Goal: Task Accomplishment & Management: Complete application form

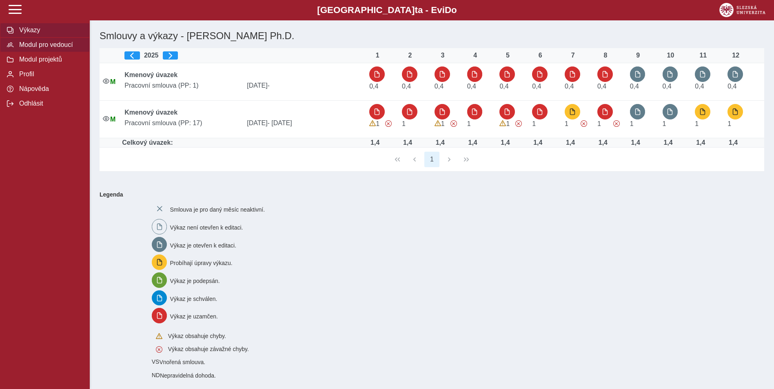
click at [56, 49] on span "Modul pro vedoucí" at bounding box center [50, 44] width 66 height 7
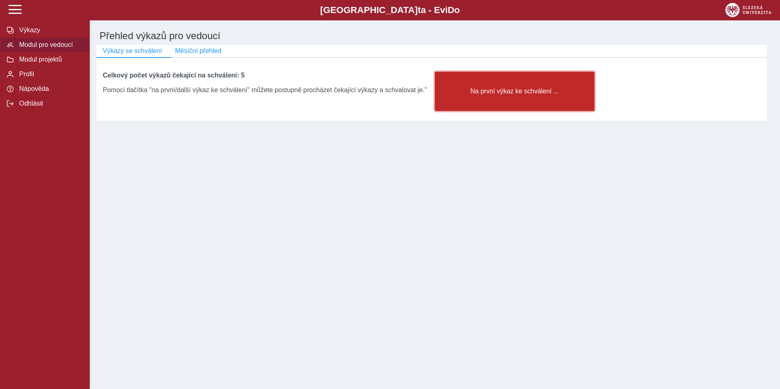
click at [510, 90] on span "Na první výkaz ke schválení ..." at bounding box center [515, 91] width 146 height 7
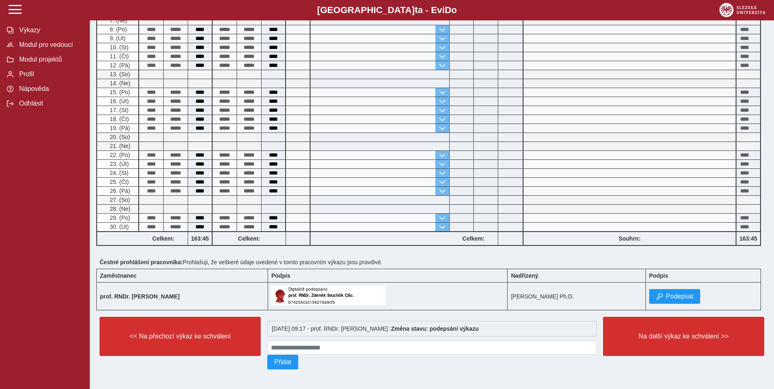
scroll to position [262, 0]
click at [675, 289] on button "Podepsat" at bounding box center [674, 296] width 51 height 15
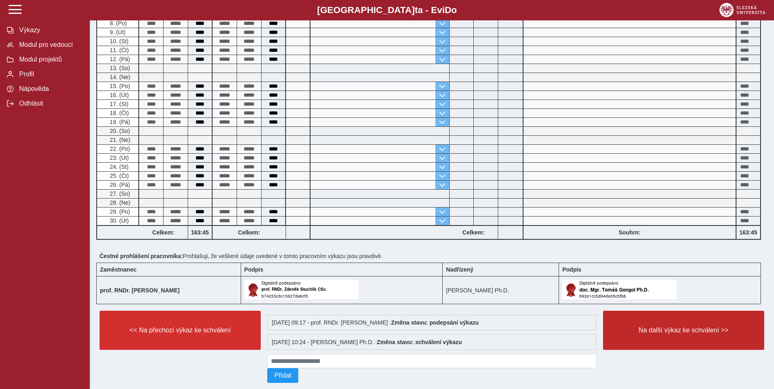
scroll to position [281, 0]
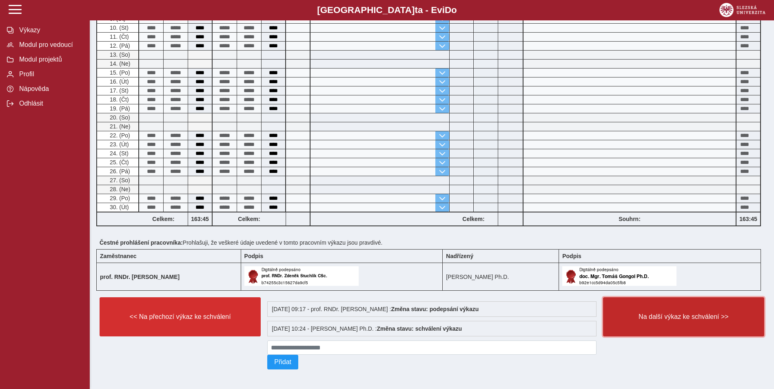
click at [657, 323] on button "Na další výkaz ke schválení >>" at bounding box center [683, 317] width 161 height 39
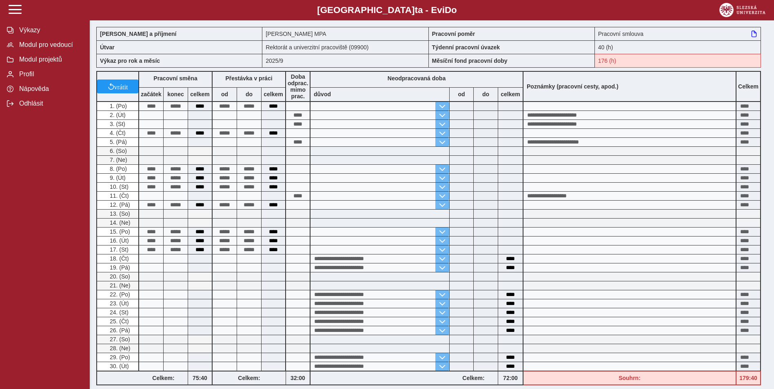
scroll to position [82, 0]
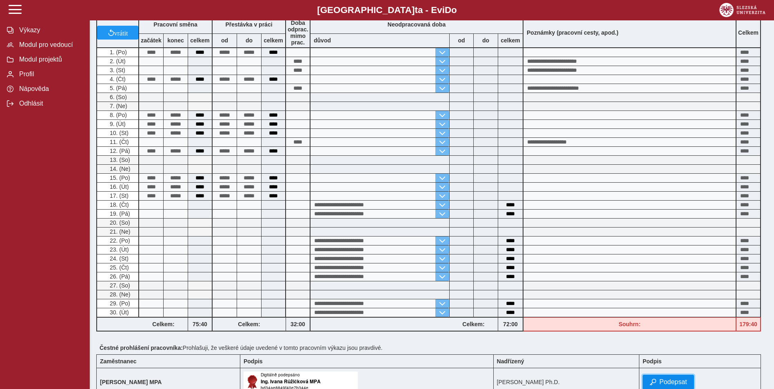
click at [687, 380] on span "Podepsat" at bounding box center [674, 382] width 28 height 7
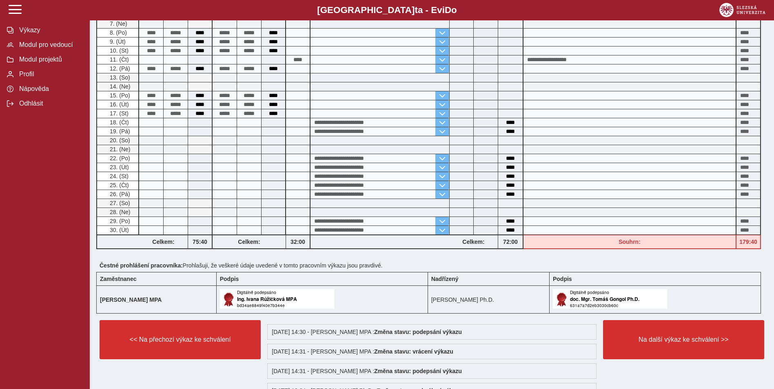
scroll to position [204, 0]
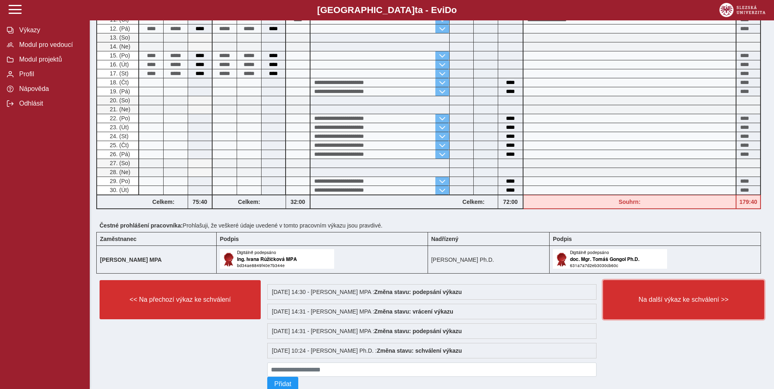
click at [704, 293] on button "Na další výkaz ke schválení >>" at bounding box center [683, 299] width 161 height 39
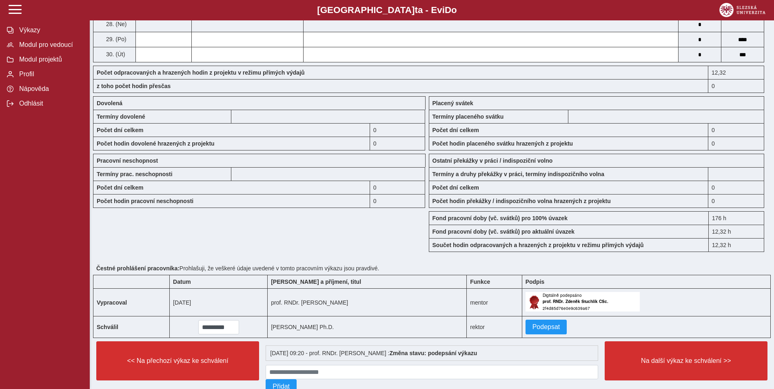
scroll to position [571, 0]
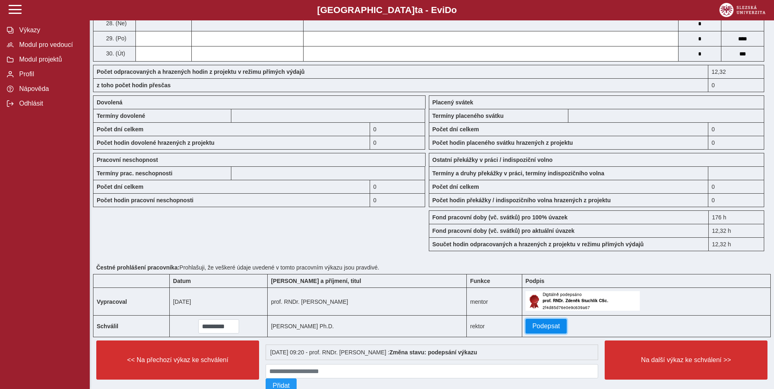
click at [550, 330] on span "Podepsat" at bounding box center [547, 326] width 28 height 7
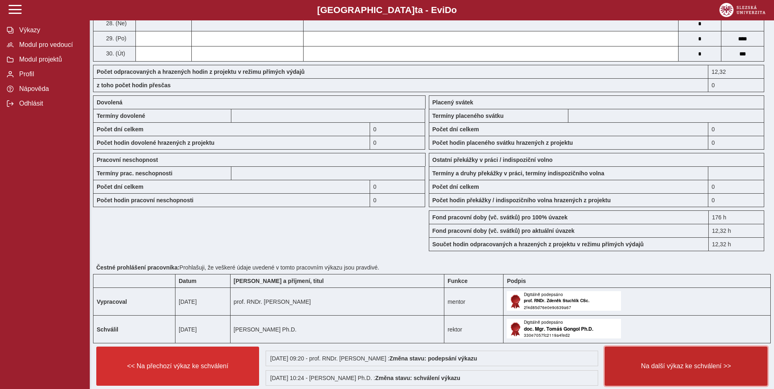
click at [694, 370] on span "Na další výkaz ke schválení >>" at bounding box center [686, 366] width 149 height 7
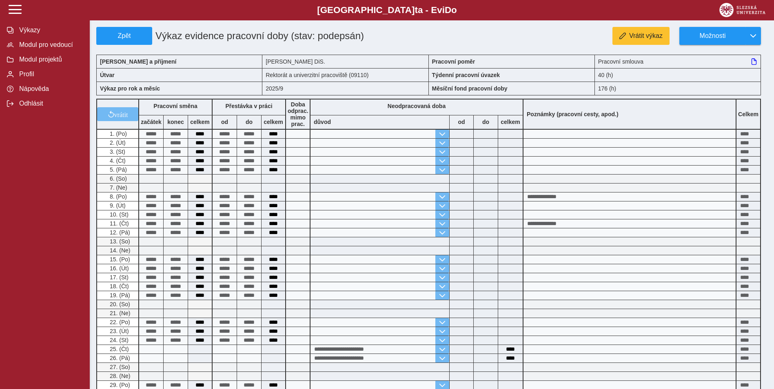
scroll to position [163, 0]
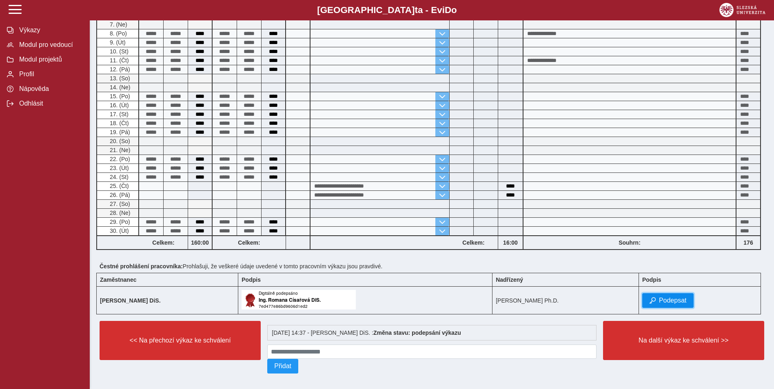
click at [682, 303] on span "Podepsat" at bounding box center [673, 300] width 28 height 7
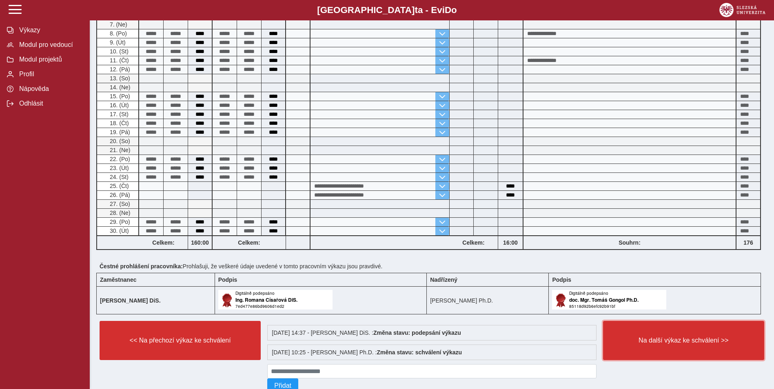
click at [654, 341] on span "Na další výkaz ke schválení >>" at bounding box center [683, 340] width 147 height 7
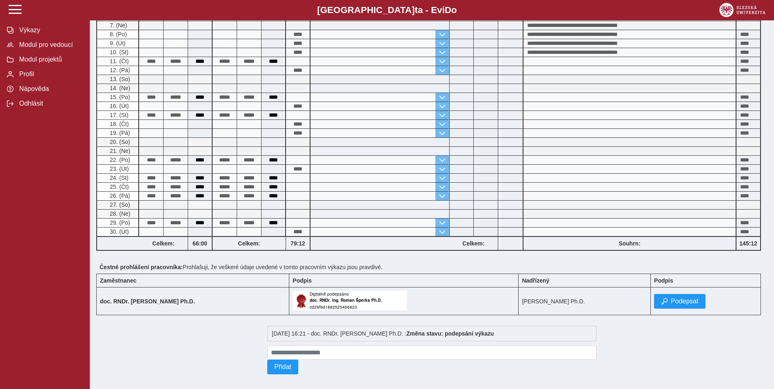
scroll to position [163, 0]
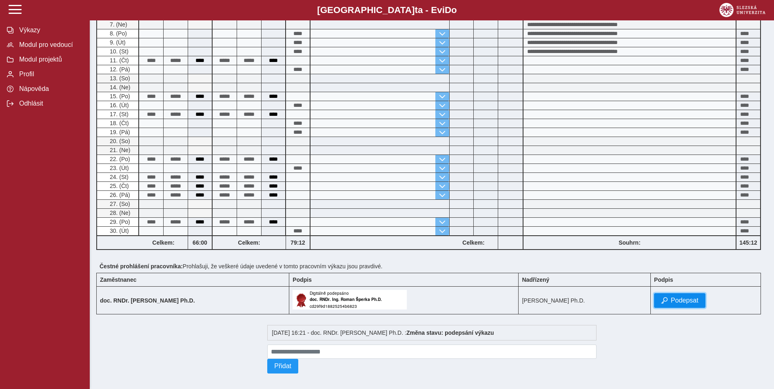
click at [691, 302] on span "Podepsat" at bounding box center [685, 300] width 28 height 7
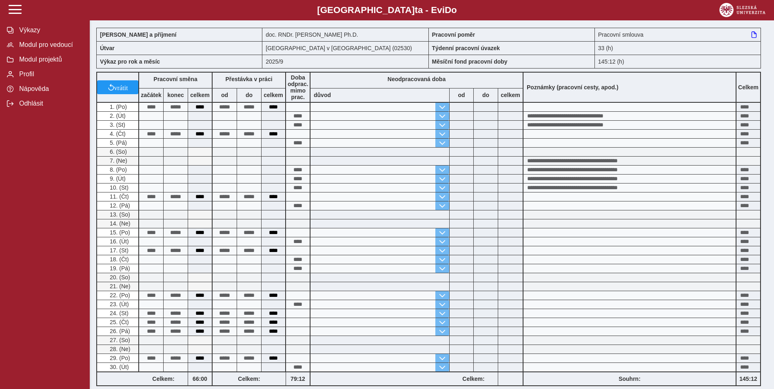
scroll to position [0, 0]
